Goal: Task Accomplishment & Management: Use online tool/utility

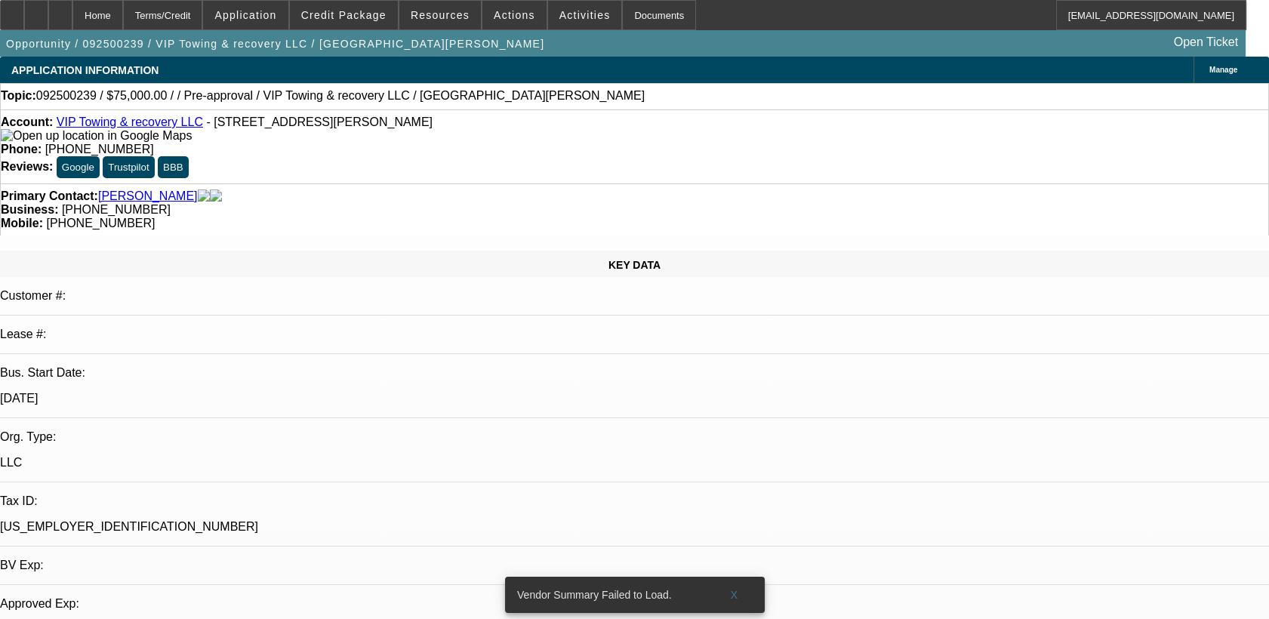
select select "0"
select select "2"
select select "0.1"
select select "1"
select select "2"
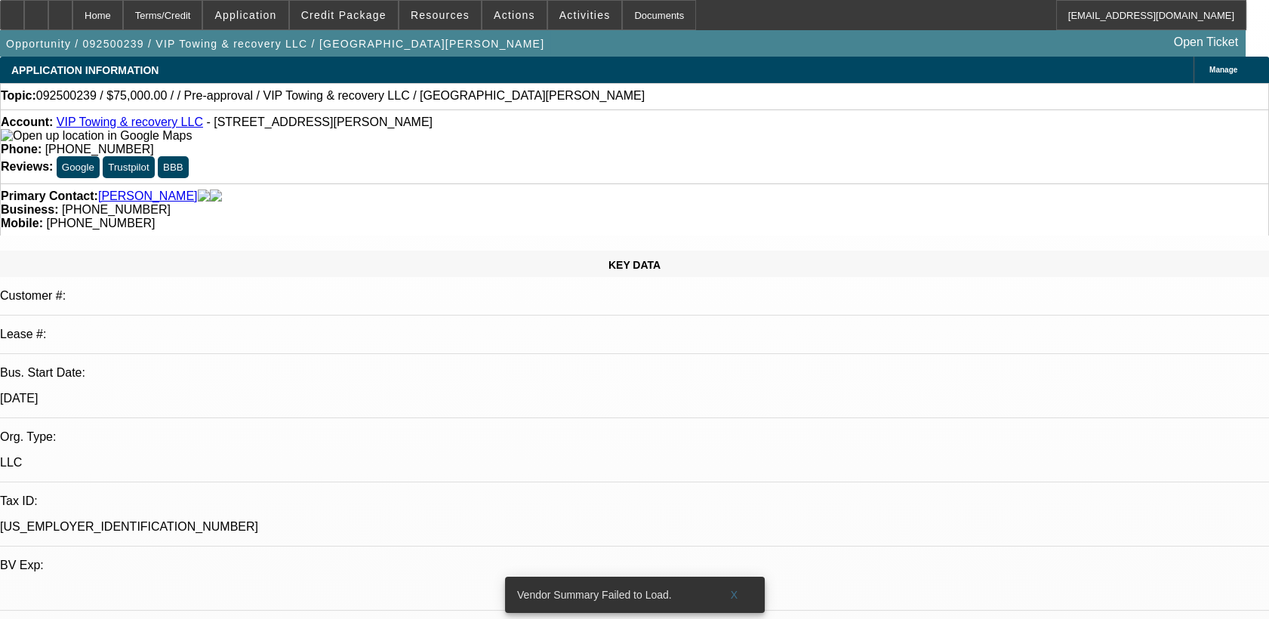
select select "4"
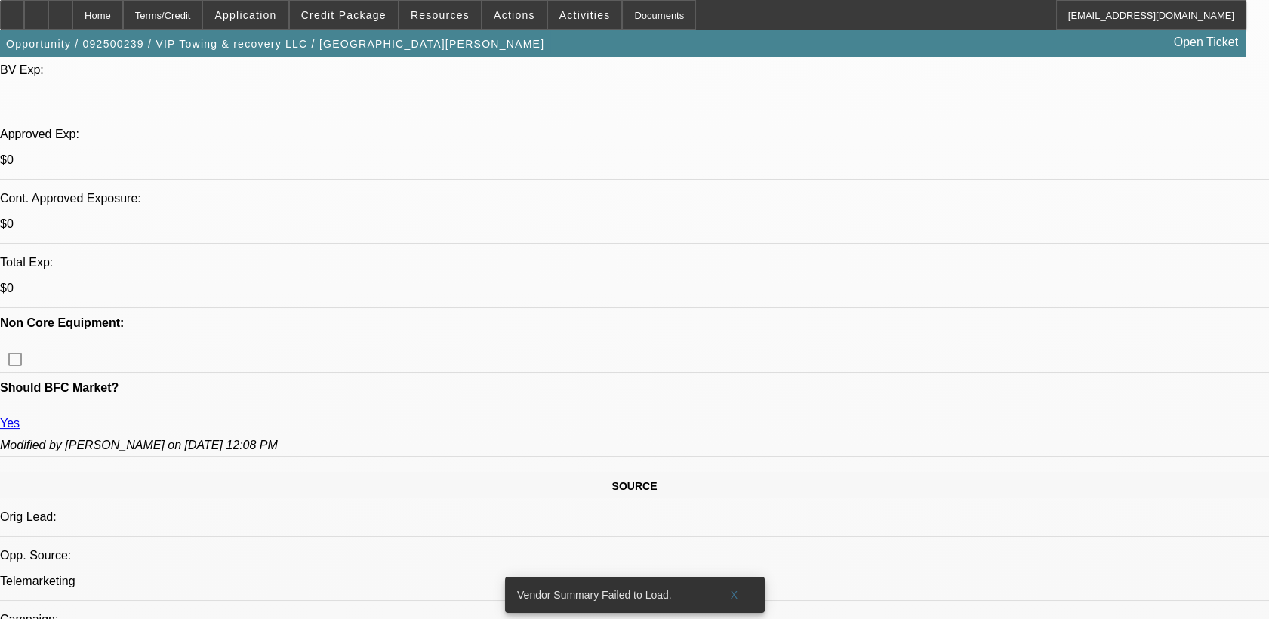
scroll to position [488, 0]
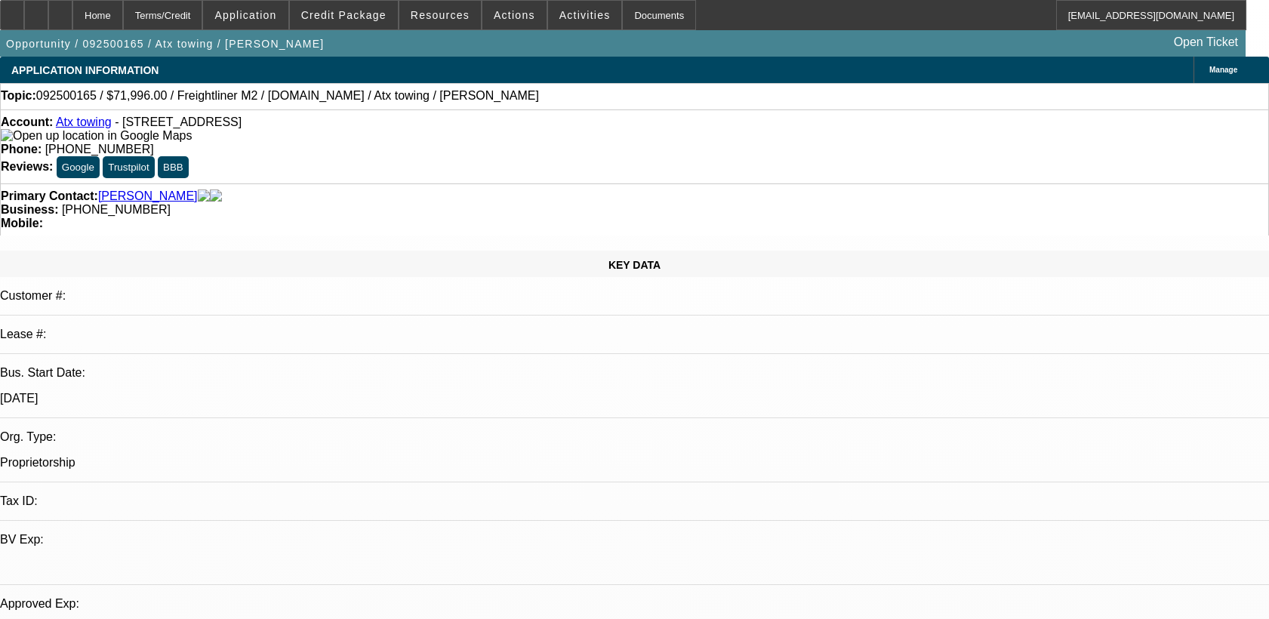
select select "0.2"
select select "2"
select select "0.2"
select select "17"
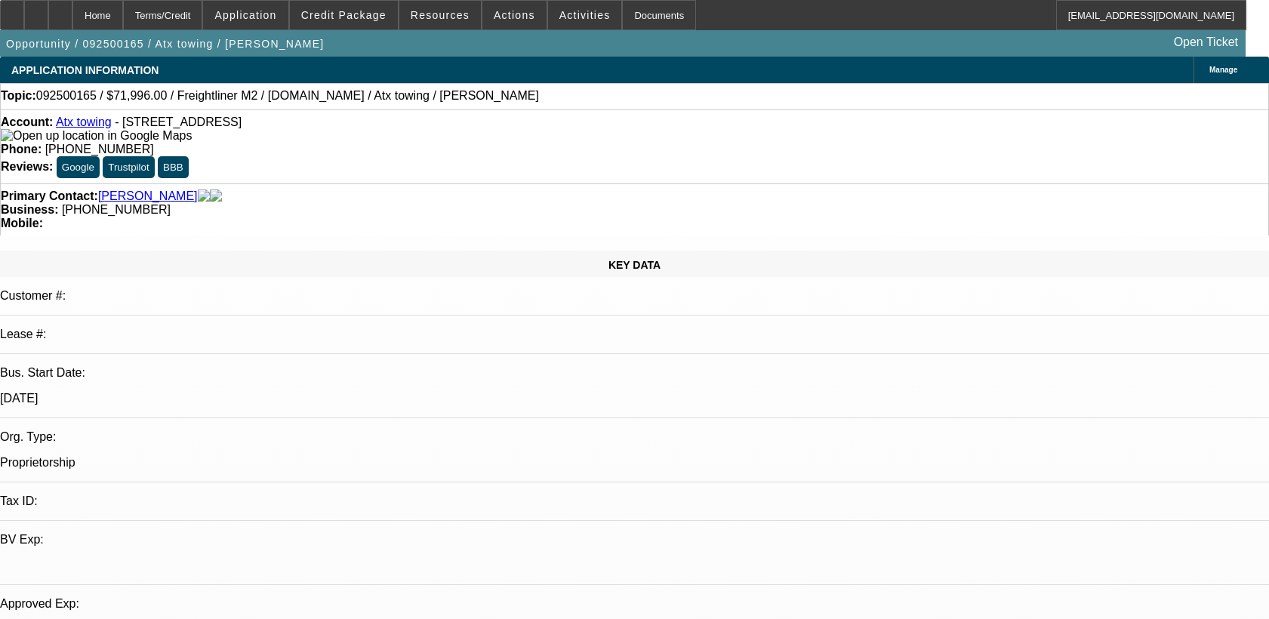
select select "0.15"
select select "2"
select select "0.2"
select select "17"
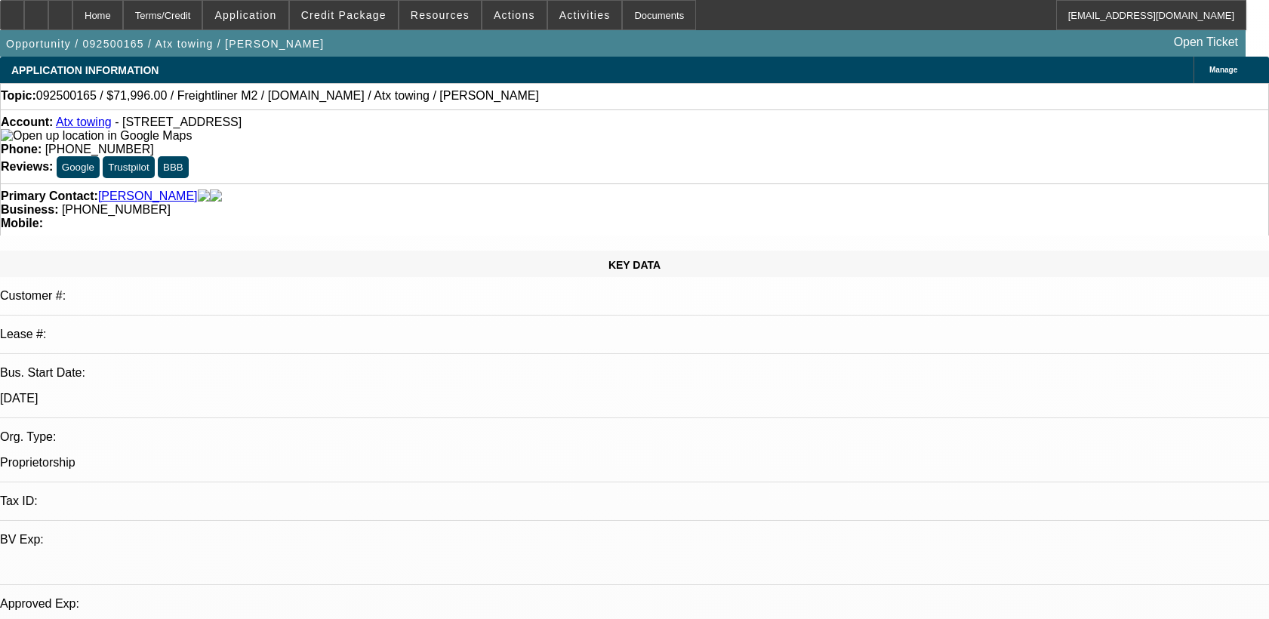
scroll to position [458, 0]
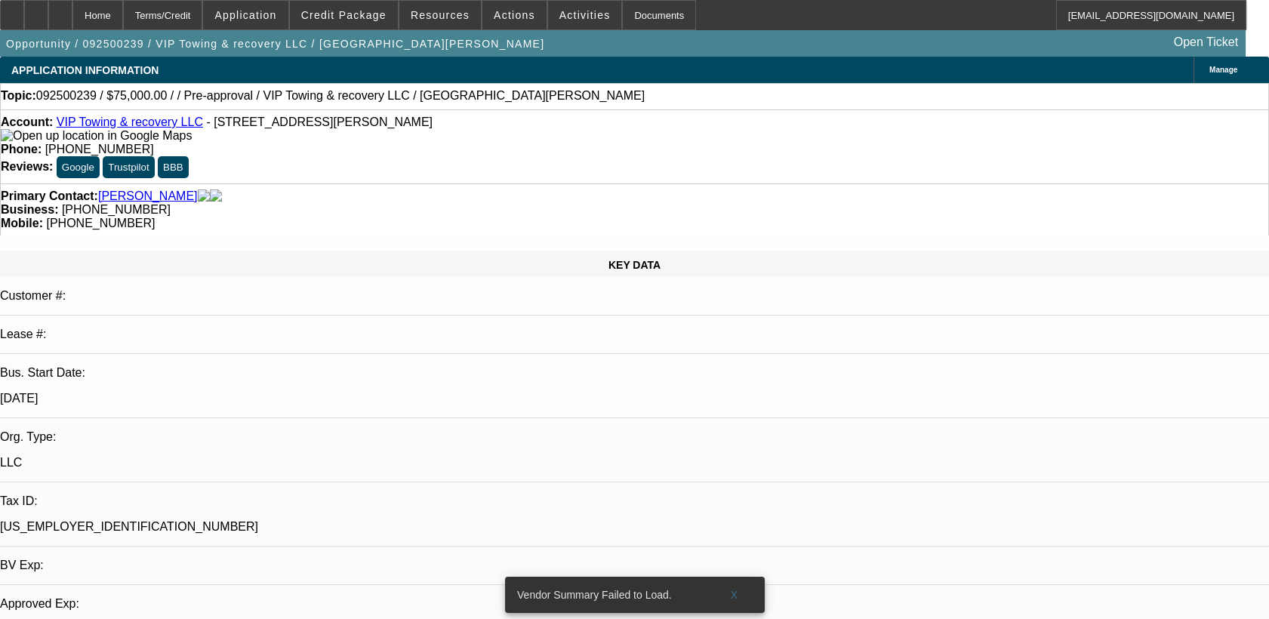
select select "0"
select select "2"
select select "0.1"
select select "1"
select select "2"
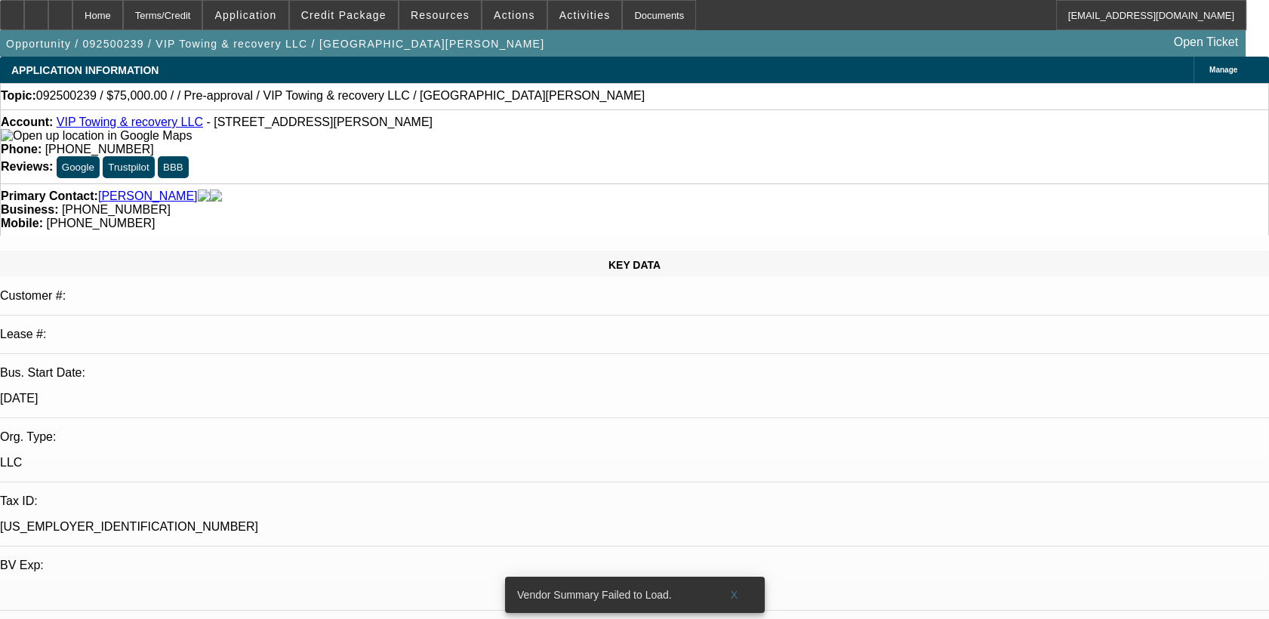
select select "4"
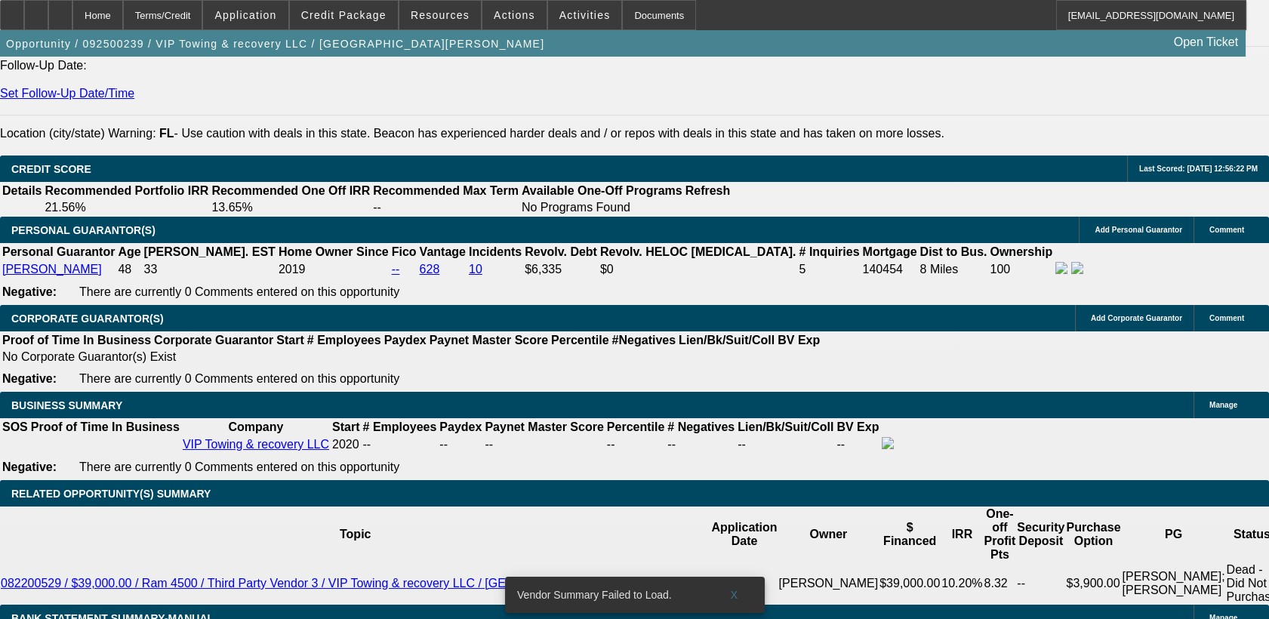
scroll to position [2086, 0]
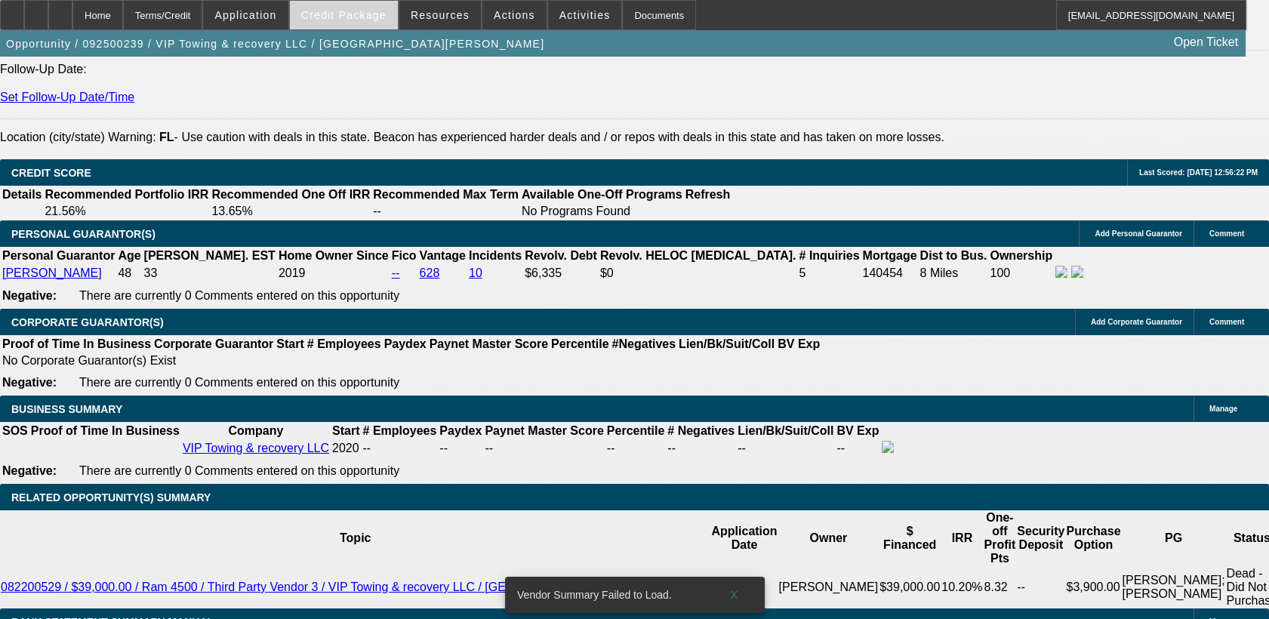
click at [377, 17] on span "Credit Package" at bounding box center [343, 15] width 85 height 12
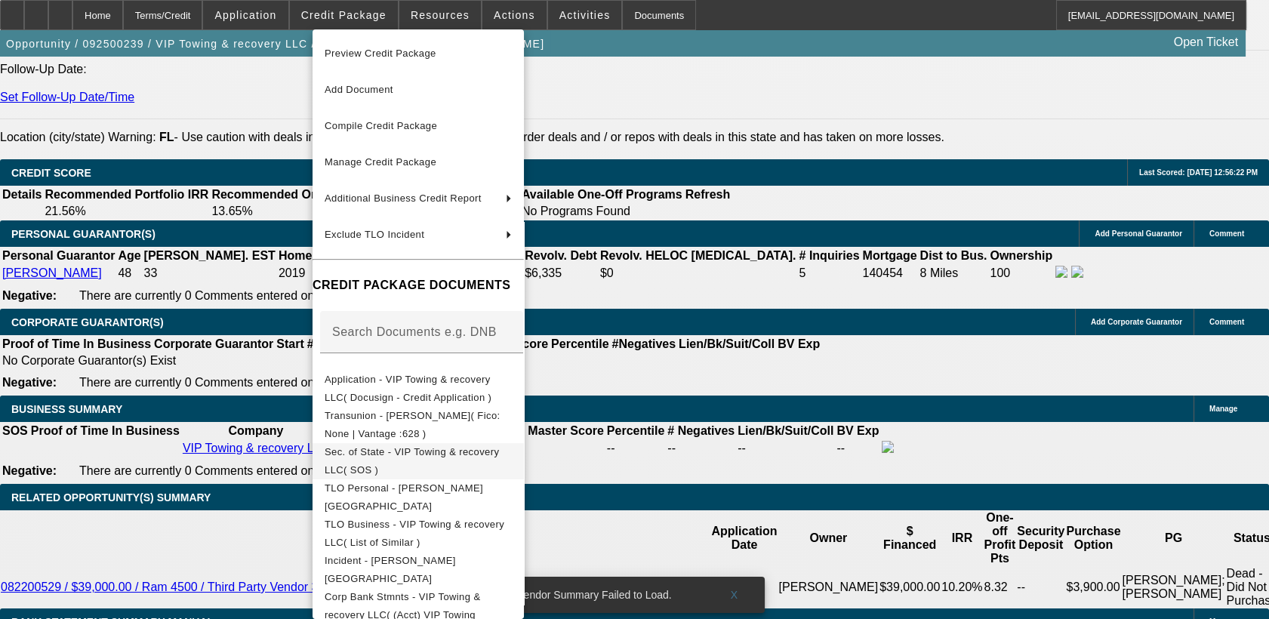
click at [441, 446] on span "Sec. of State - VIP Towing & recovery LLC( SOS )" at bounding box center [418, 461] width 187 height 36
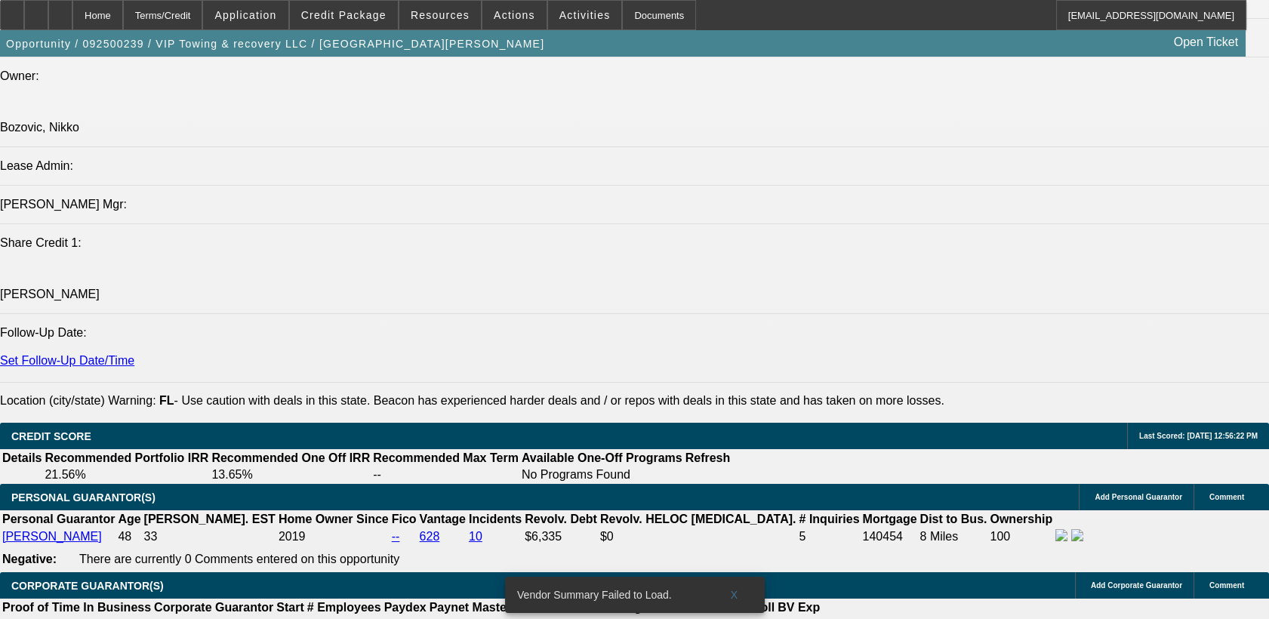
scroll to position [2193, 0]
